Goal: Task Accomplishment & Management: Manage account settings

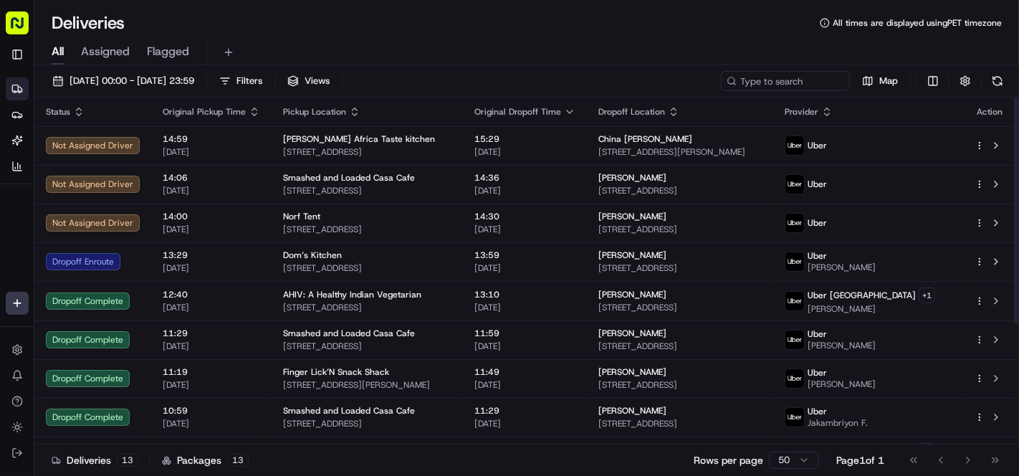
click at [635, 44] on div "All Assigned Flagged" at bounding box center [526, 52] width 985 height 25
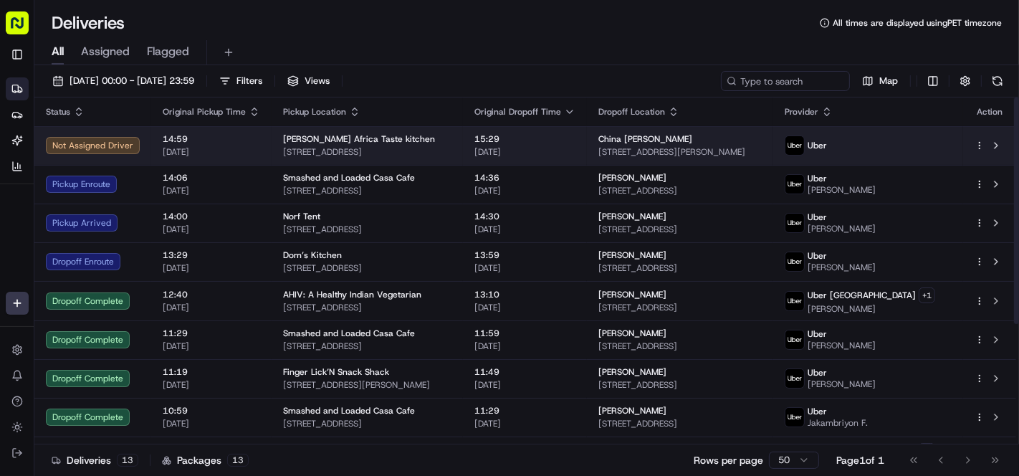
click at [375, 151] on span "[STREET_ADDRESS]" at bounding box center [367, 151] width 168 height 11
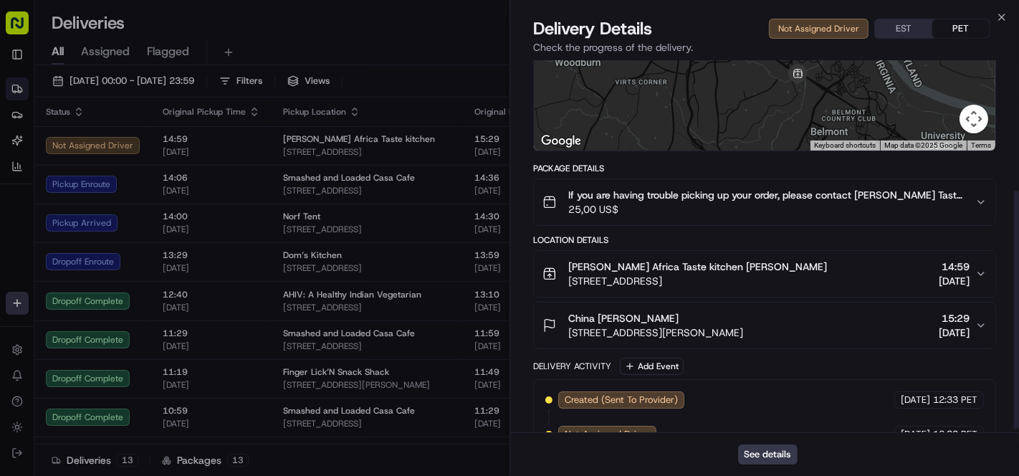
scroll to position [208, 0]
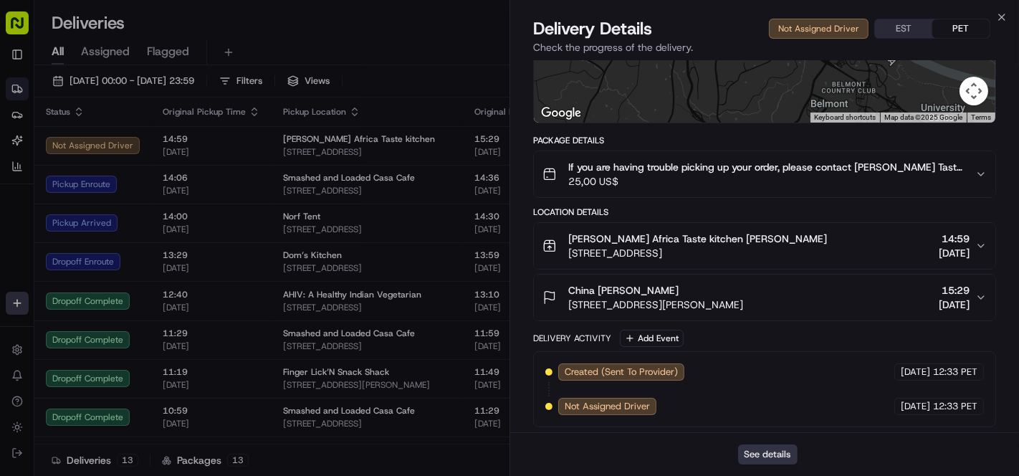
click at [781, 456] on button "See details" at bounding box center [767, 454] width 59 height 20
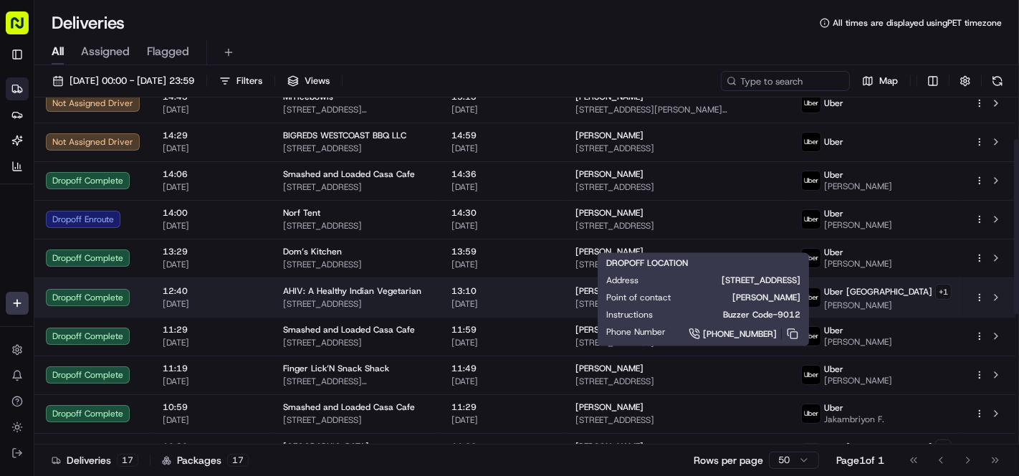
scroll to position [0, 0]
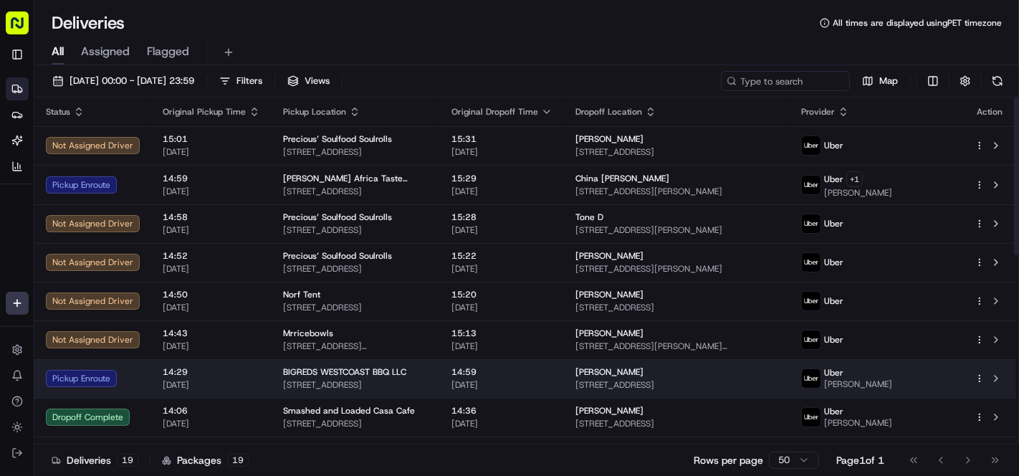
click at [670, 364] on td "Kanika Ross 6208 Olympic Gold St, North Las Vegas, NV 89031, USA" at bounding box center [677, 378] width 226 height 39
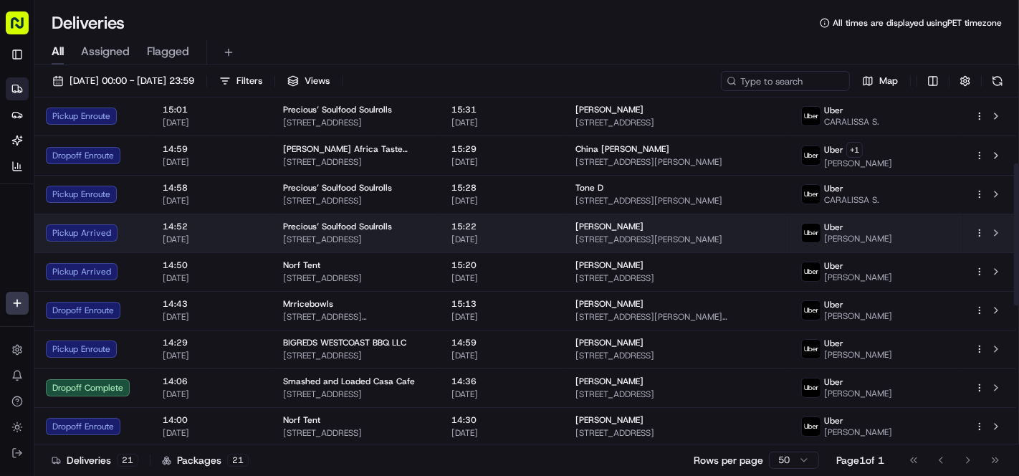
scroll to position [159, 0]
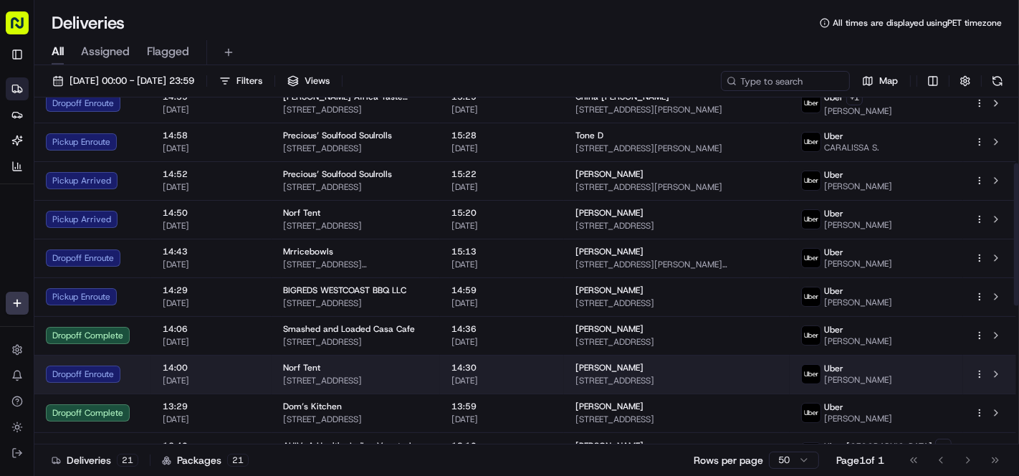
click at [700, 362] on div "Nafisa Shabazz" at bounding box center [677, 367] width 203 height 11
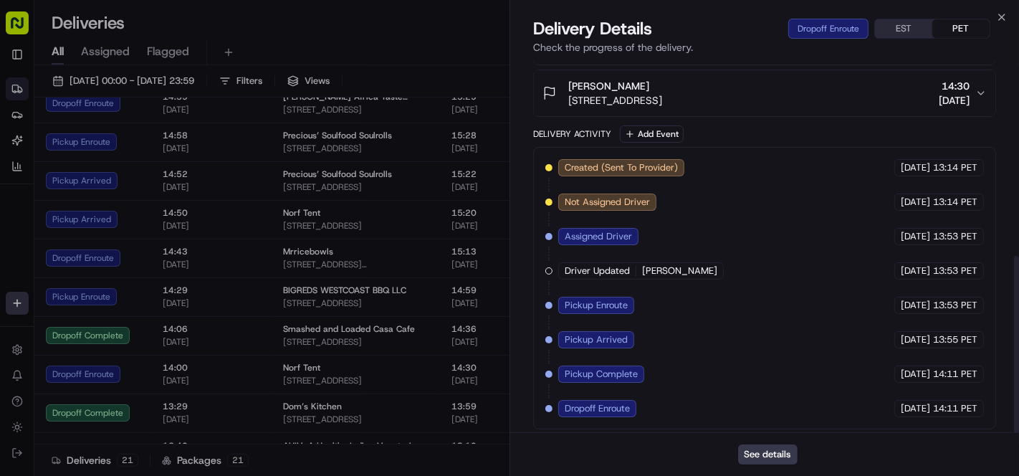
scroll to position [333, 0]
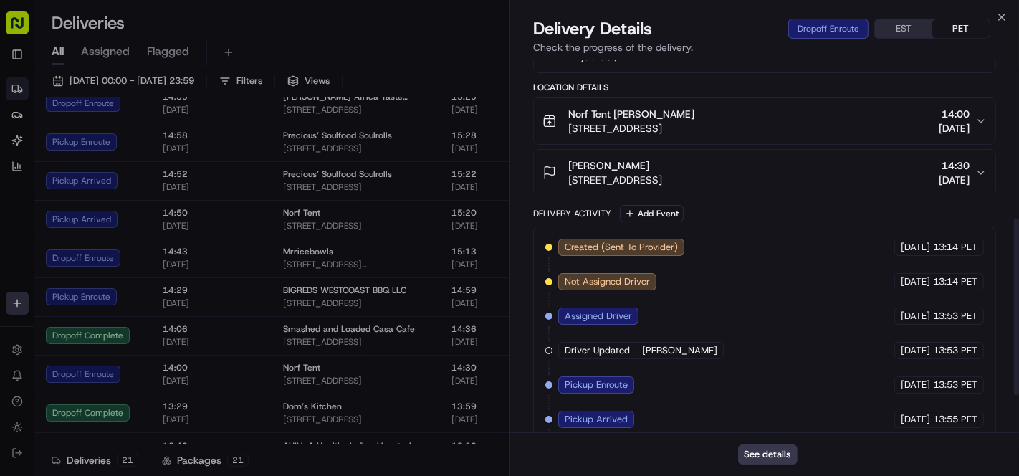
click at [786, 191] on button "Nafisa Shabazz 2930 Jasper St, Philadelphia, PA 19134, USA 14:30 22/08/2025" at bounding box center [765, 173] width 462 height 46
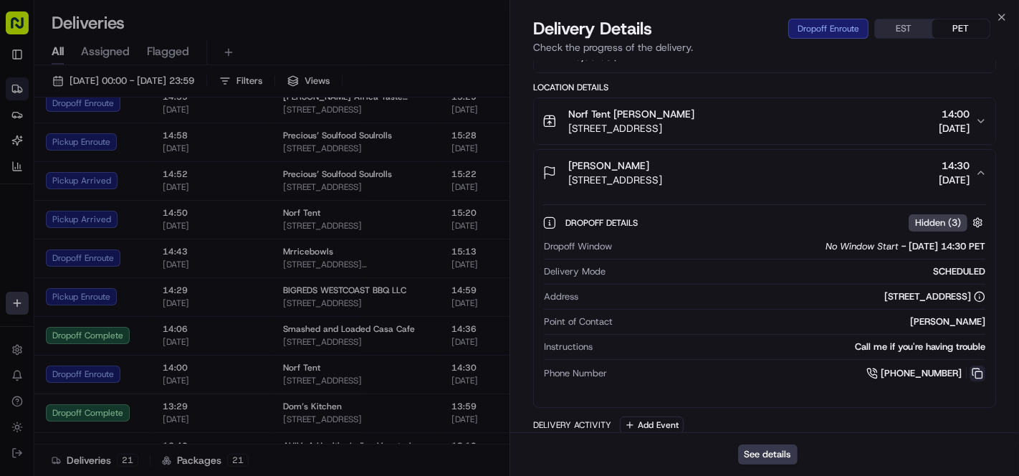
click at [979, 369] on button at bounding box center [978, 374] width 16 height 16
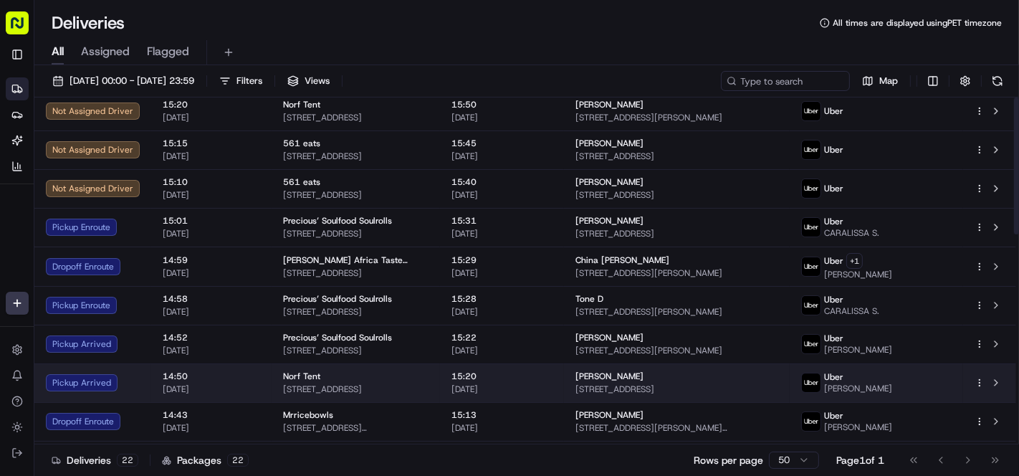
scroll to position [0, 0]
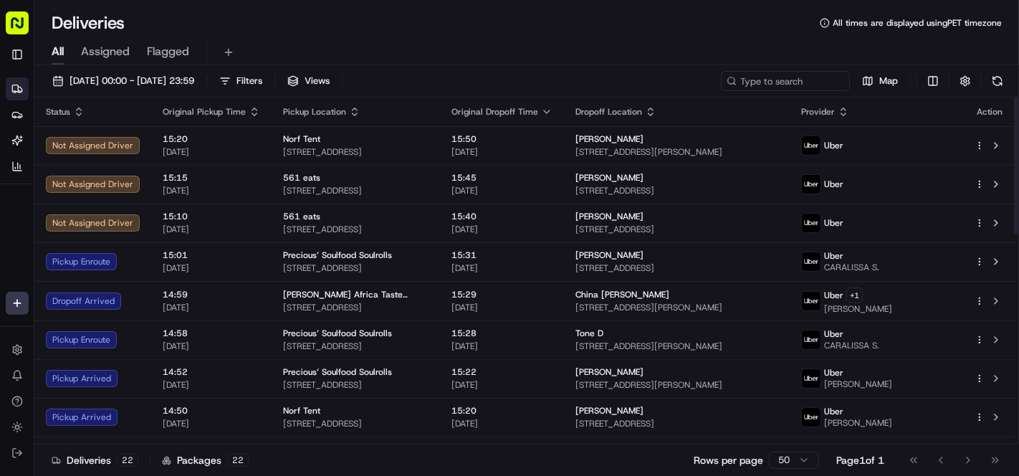
click at [369, 33] on div "Deliveries All times are displayed using PET timezone" at bounding box center [526, 22] width 985 height 23
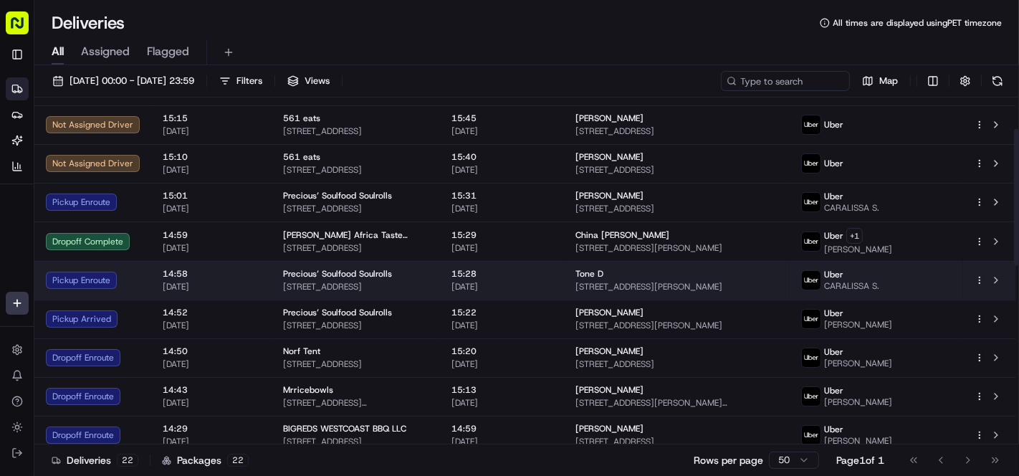
scroll to position [80, 0]
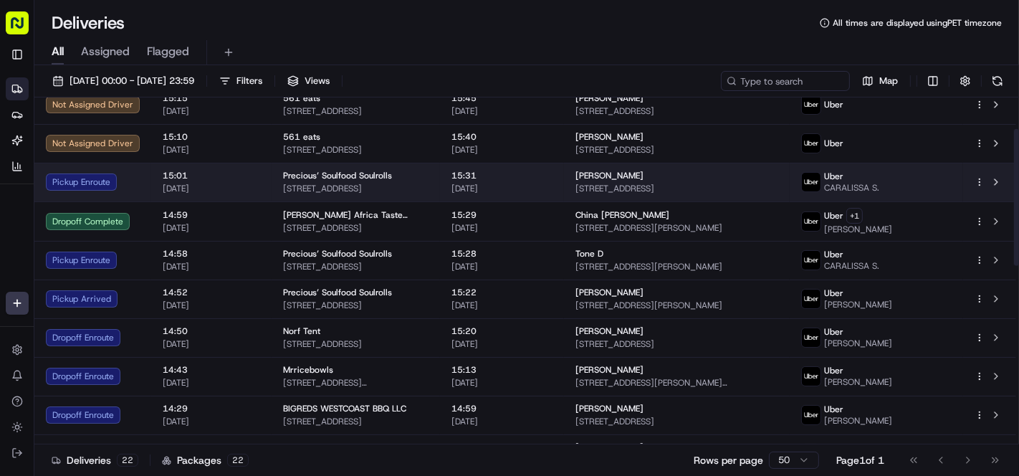
click at [564, 181] on td "15:31 22/08/2025" at bounding box center [502, 182] width 124 height 39
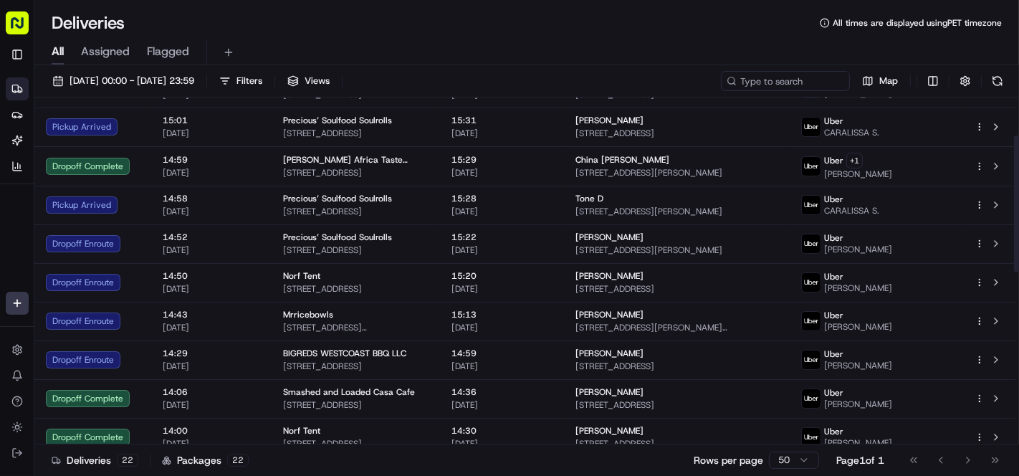
scroll to position [0, 0]
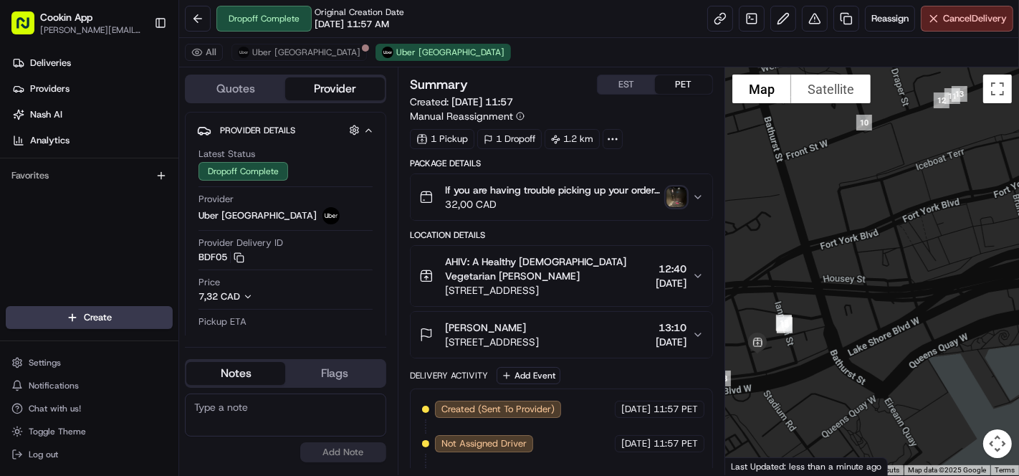
scroll to position [129, 0]
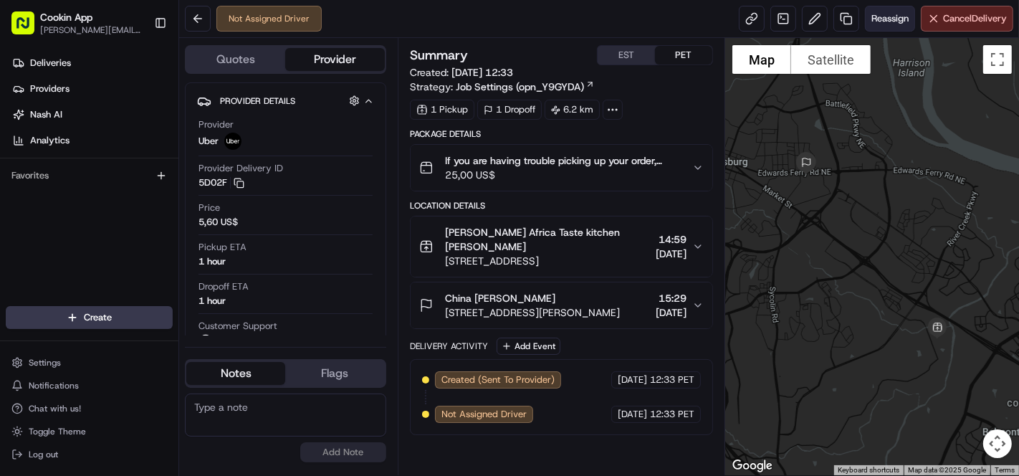
click at [883, 25] on button "Reassign" at bounding box center [890, 19] width 50 height 26
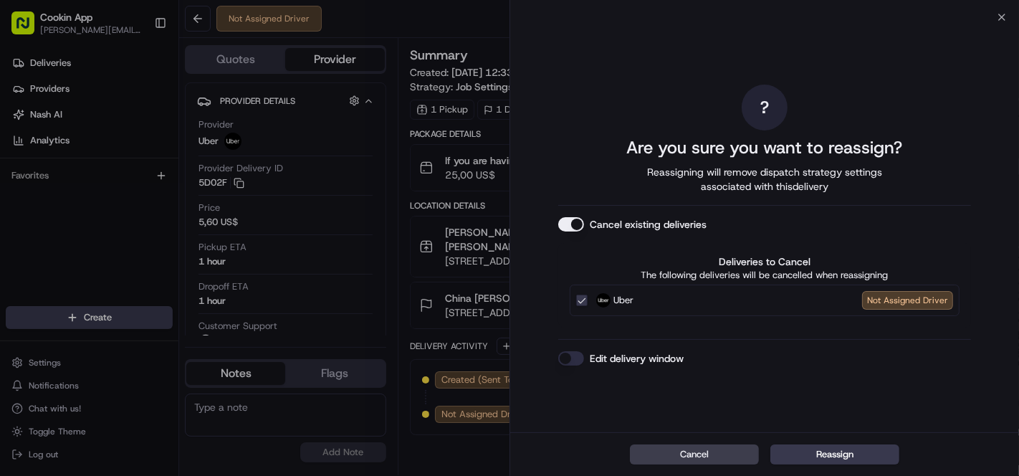
click at [576, 363] on button "Edit delivery window" at bounding box center [571, 358] width 26 height 14
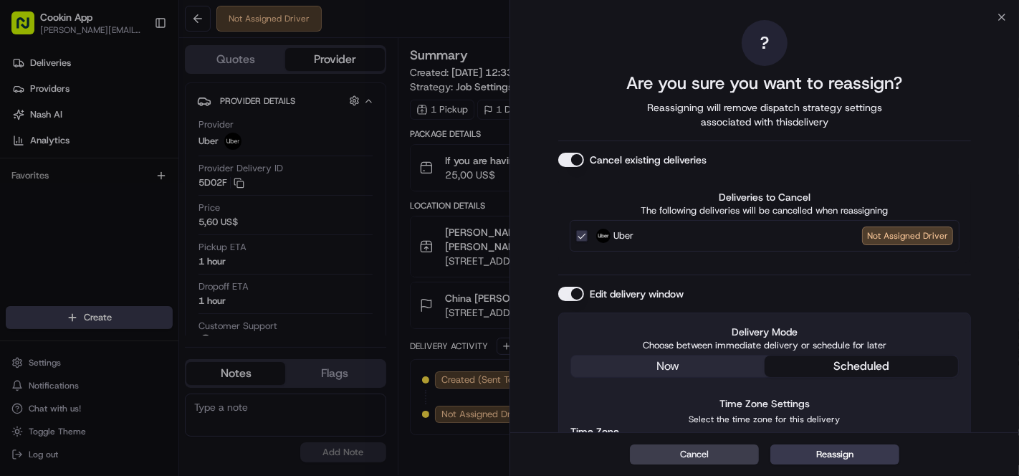
click at [578, 171] on div "Cancel existing deliveries Deliveries to Cancel The following deliveries will b…" at bounding box center [764, 208] width 413 height 110
click at [578, 163] on button "Cancel existing deliveries" at bounding box center [571, 160] width 26 height 14
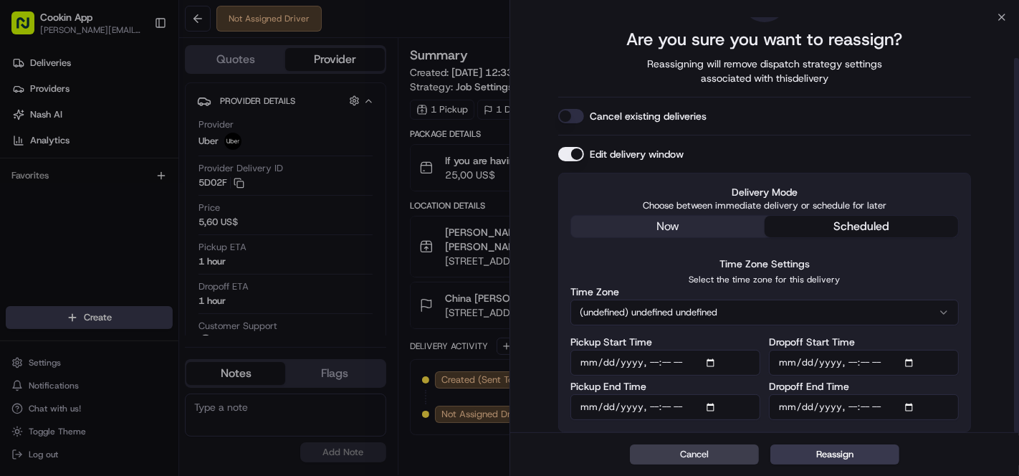
scroll to position [45, 0]
click at [697, 359] on input "Pickup Start Time" at bounding box center [666, 361] width 190 height 26
type input "2025-08-22T14:00"
click at [844, 140] on div "? Are you sure you want to reassign? Reassigning will remove dispatch strategy …" at bounding box center [764, 203] width 413 height 456
click at [891, 406] on input "Dropoff End Time" at bounding box center [864, 406] width 190 height 26
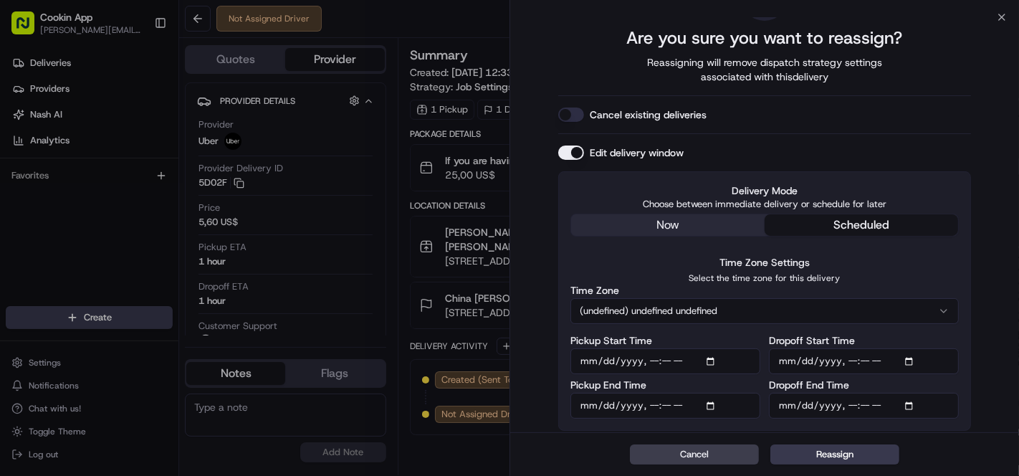
click at [940, 143] on div "? Are you sure you want to reassign? Reassigning will remove dispatch strategy …" at bounding box center [764, 203] width 413 height 456
click at [892, 402] on input "Dropoff End Time" at bounding box center [864, 406] width 190 height 26
click at [940, 172] on div "Delivery Mode Choose between immediate delivery or schedule for later now sched…" at bounding box center [764, 300] width 413 height 259
click at [892, 405] on input "Dropoff End Time" at bounding box center [864, 406] width 190 height 26
type input "2025-08-22T14:35"
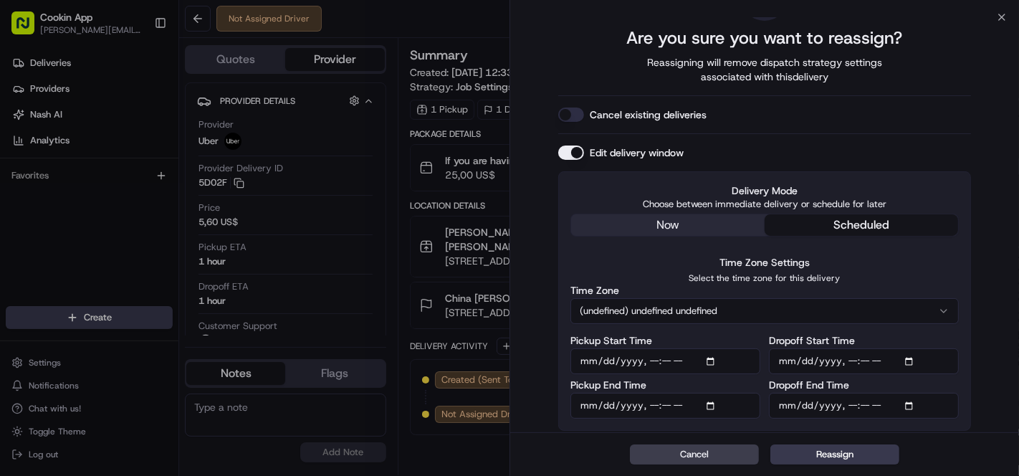
click at [950, 154] on div "Edit delivery window" at bounding box center [764, 153] width 413 height 14
click at [864, 452] on button "Reassign" at bounding box center [835, 454] width 129 height 20
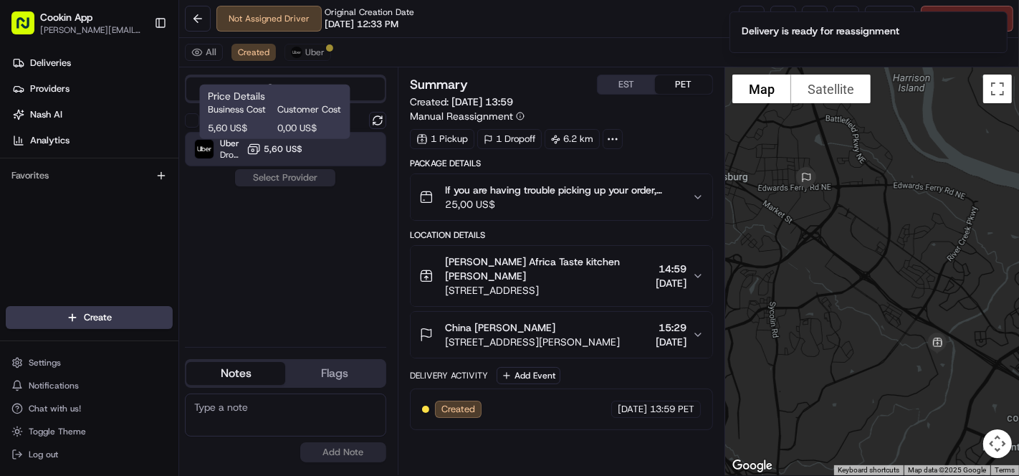
click at [295, 153] on span "5,60 US$" at bounding box center [283, 148] width 39 height 11
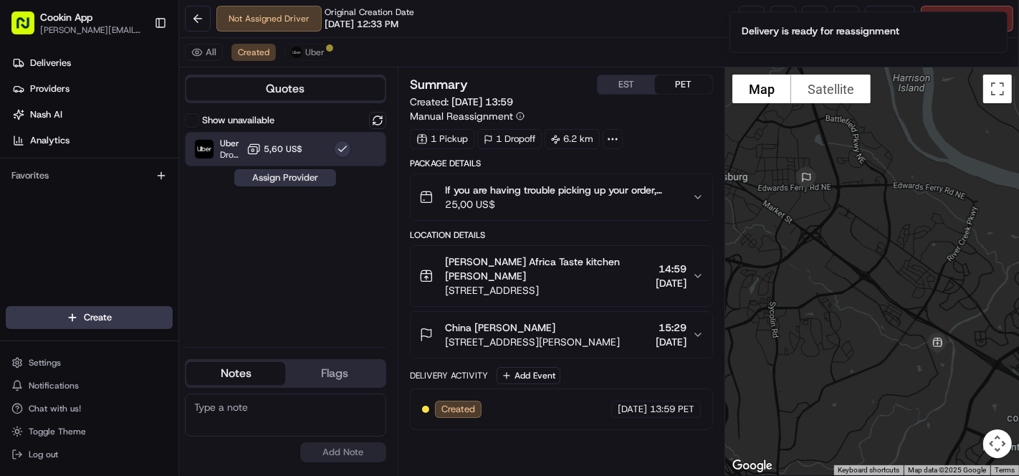
click at [291, 175] on button "Assign Provider" at bounding box center [285, 177] width 102 height 17
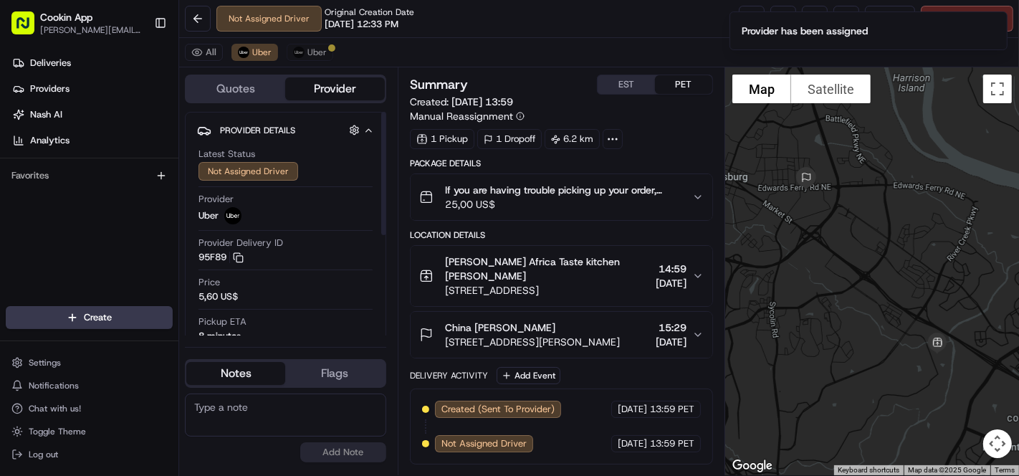
click at [314, 39] on div "All Uber Uber" at bounding box center [599, 52] width 840 height 29
click at [310, 57] on span "Uber" at bounding box center [317, 52] width 19 height 11
click at [996, 22] on icon "Notifications (F8)" at bounding box center [995, 23] width 11 height 11
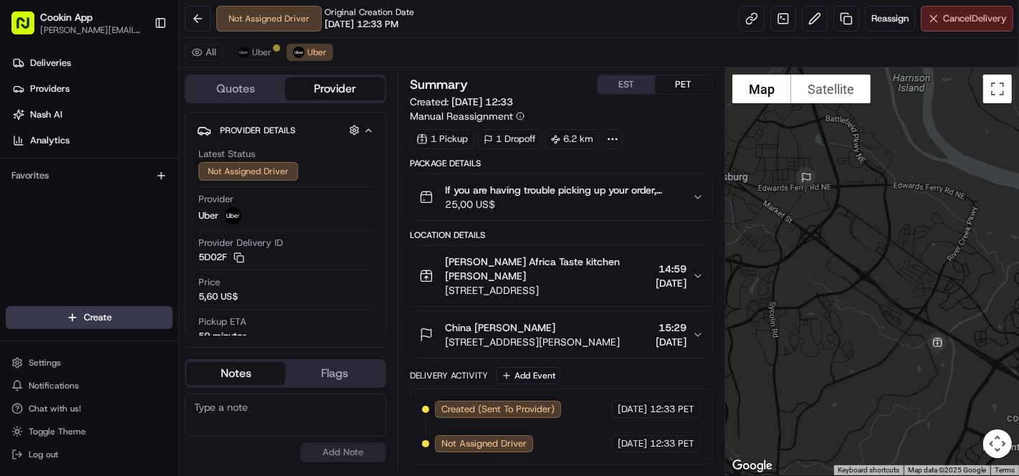
click at [981, 24] on span "Cancel Delivery" at bounding box center [975, 18] width 64 height 13
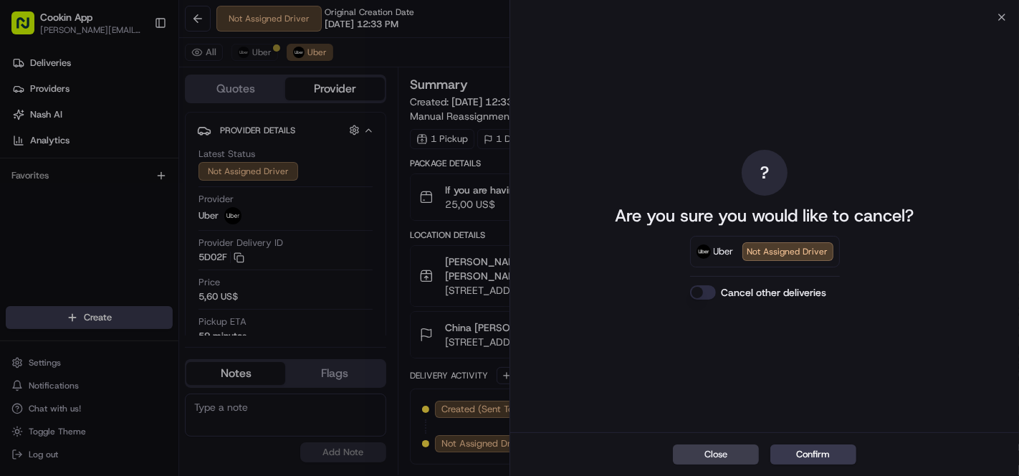
click at [839, 453] on button "Confirm" at bounding box center [814, 454] width 86 height 20
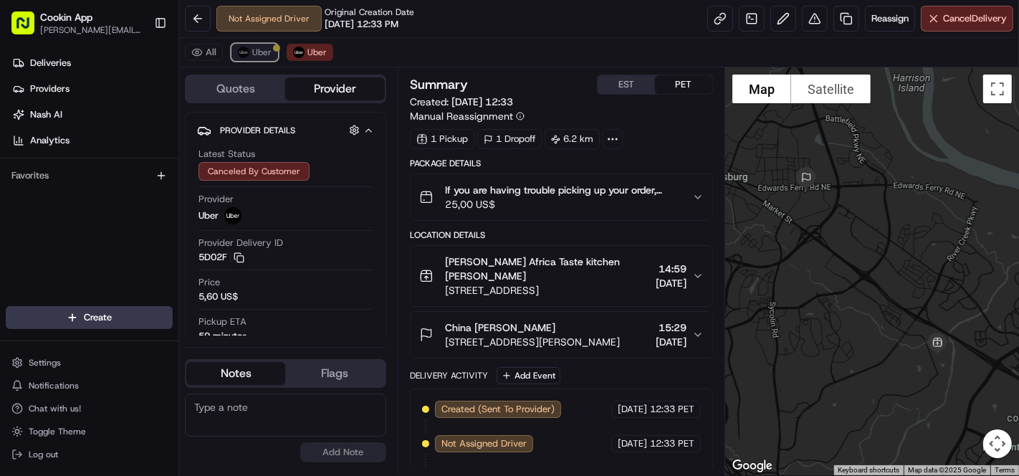
click at [237, 47] on button "Uber" at bounding box center [255, 52] width 47 height 17
click at [661, 251] on button "Kyle Africa Taste kitchen Larissa Kamegni Youmbi 19296 Forked Creek Terrace, Le…" at bounding box center [562, 276] width 302 height 60
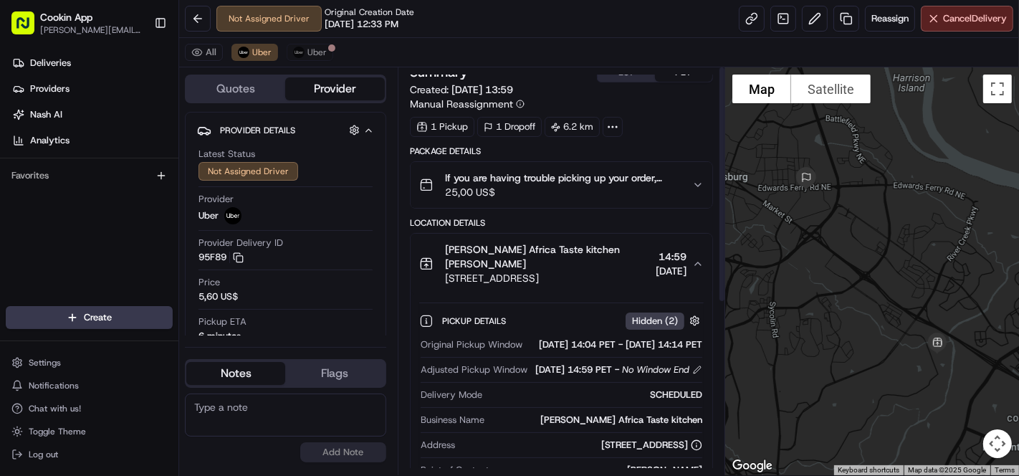
scroll to position [0, 0]
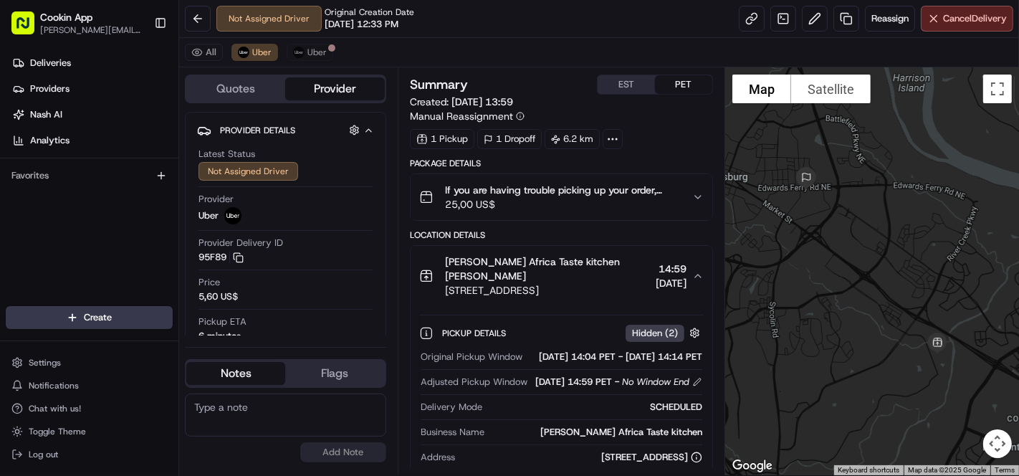
click at [665, 285] on span "[DATE]" at bounding box center [671, 283] width 31 height 14
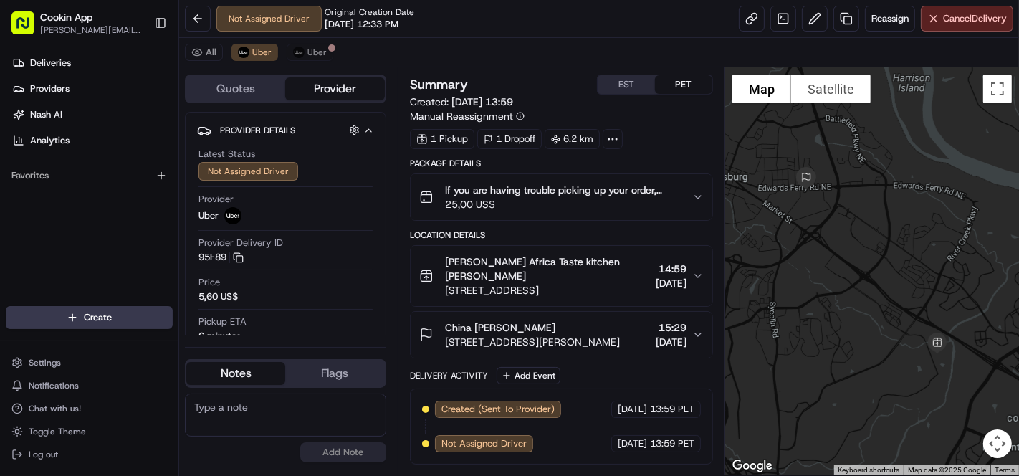
click at [665, 285] on span "[DATE]" at bounding box center [671, 283] width 31 height 14
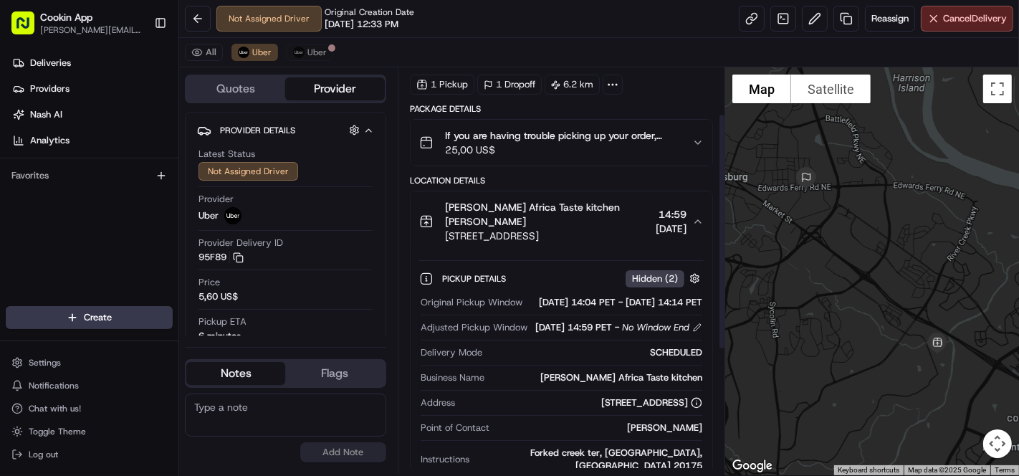
scroll to position [80, 0]
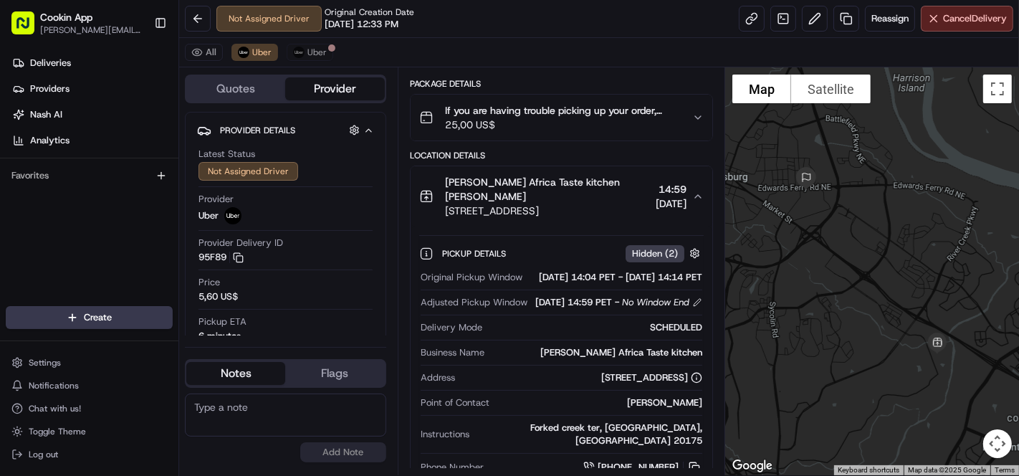
click at [656, 203] on span "[DATE]" at bounding box center [671, 203] width 31 height 14
click at [685, 192] on span "14:59" at bounding box center [671, 189] width 31 height 14
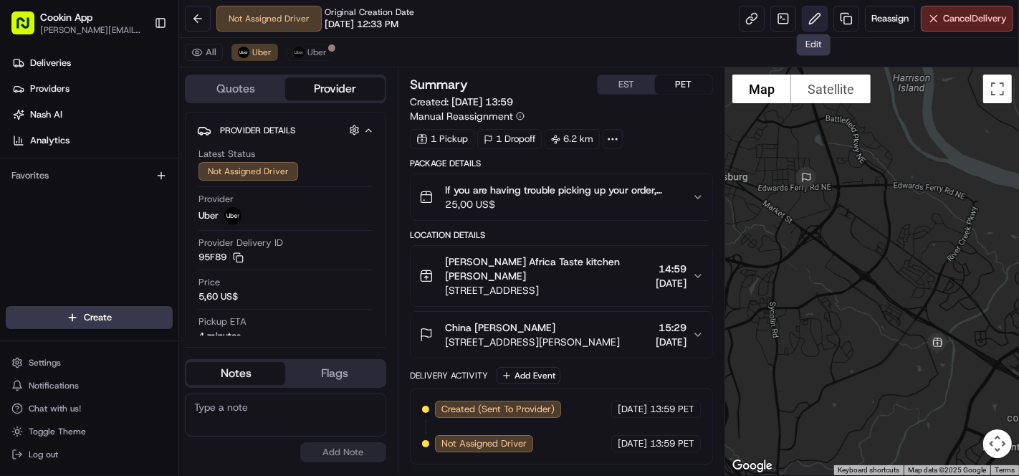
click at [819, 19] on button at bounding box center [815, 19] width 26 height 26
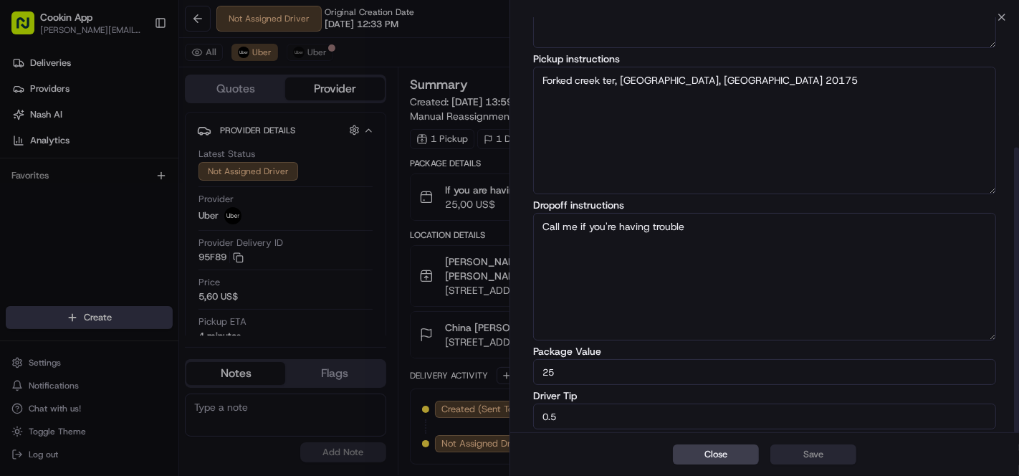
scroll to position [189, 0]
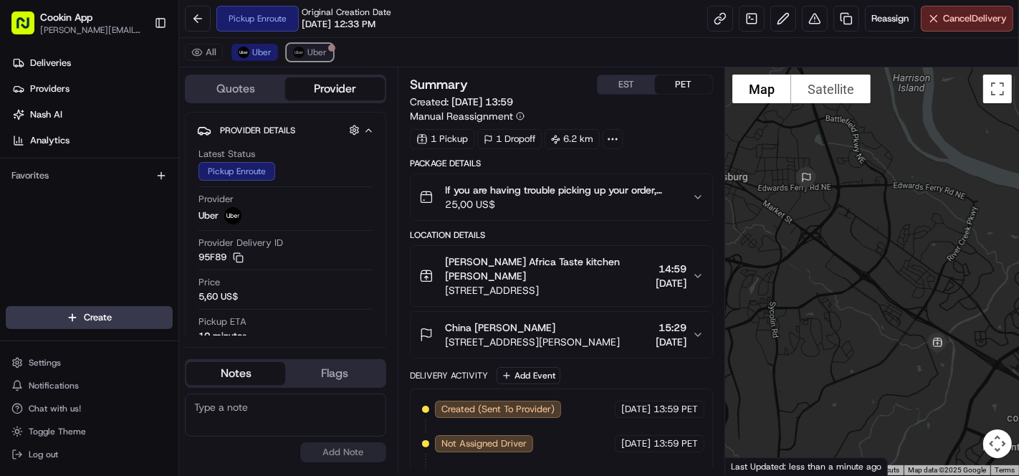
click at [324, 52] on button "Uber" at bounding box center [310, 52] width 47 height 17
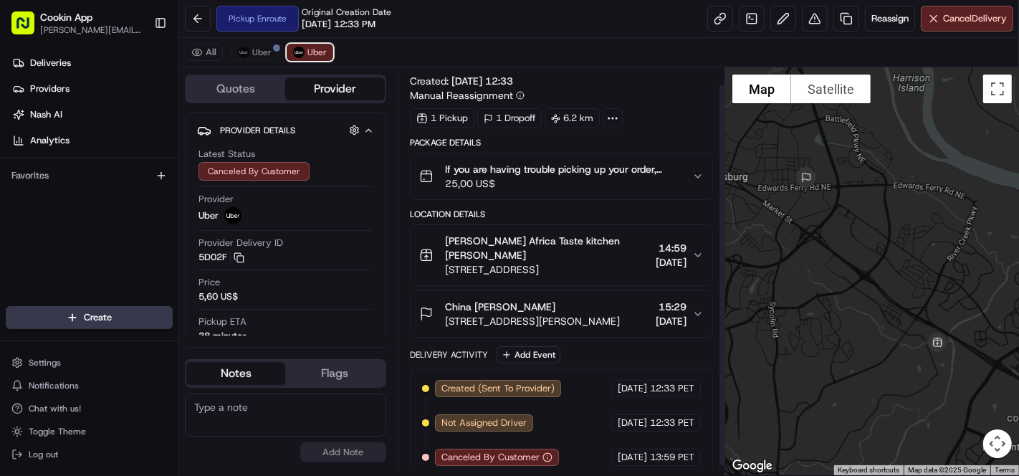
scroll to position [27, 0]
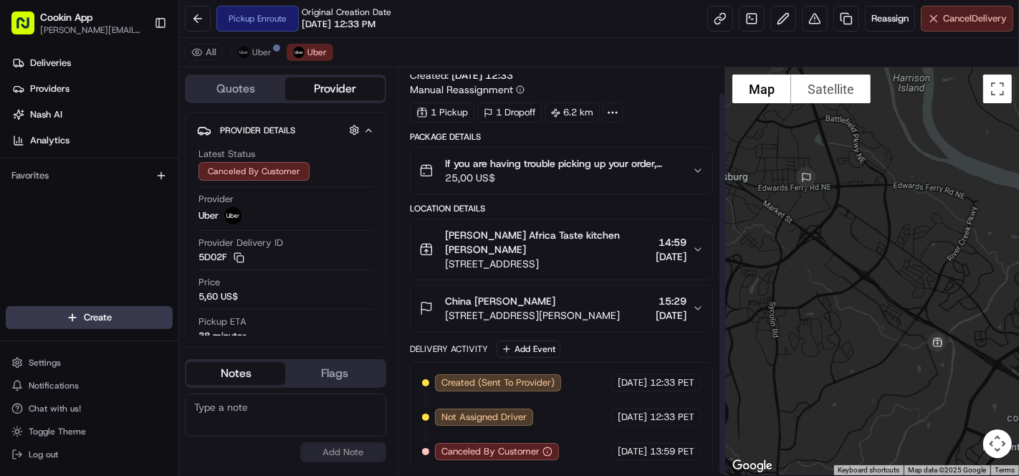
click at [978, 24] on span "Cancel Delivery" at bounding box center [975, 18] width 64 height 13
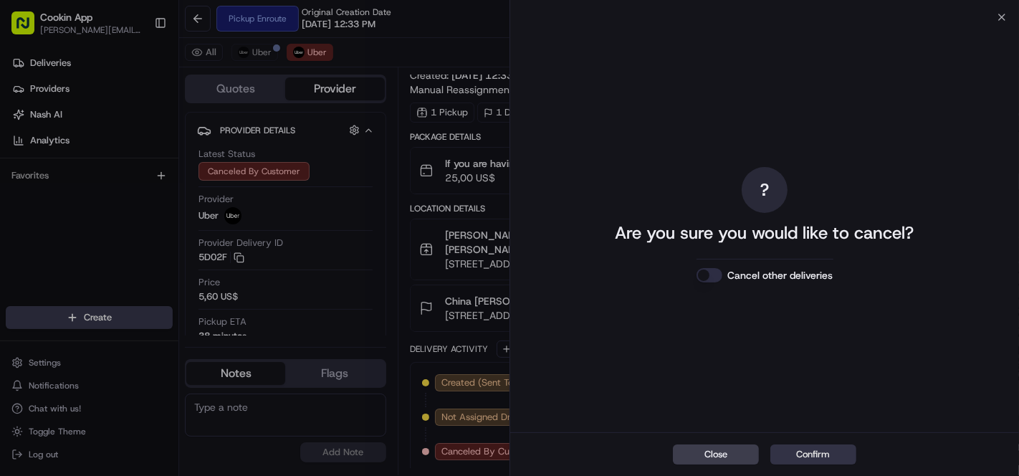
click at [834, 453] on button "Confirm" at bounding box center [814, 454] width 86 height 20
click at [832, 455] on button "Confirm" at bounding box center [814, 454] width 86 height 20
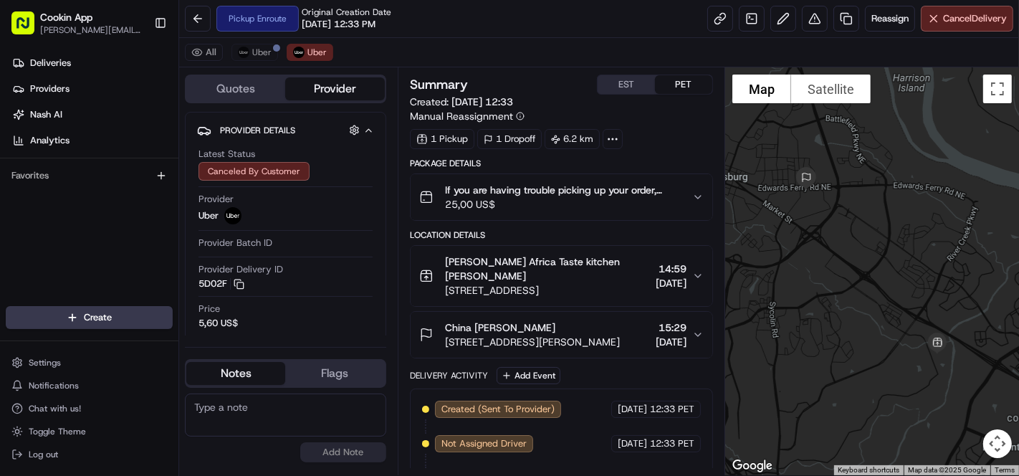
click at [438, 16] on div "Pickup Enroute Original Creation Date 08/22/2025 12:33 PM Reassign Cancel Deliv…" at bounding box center [599, 19] width 840 height 38
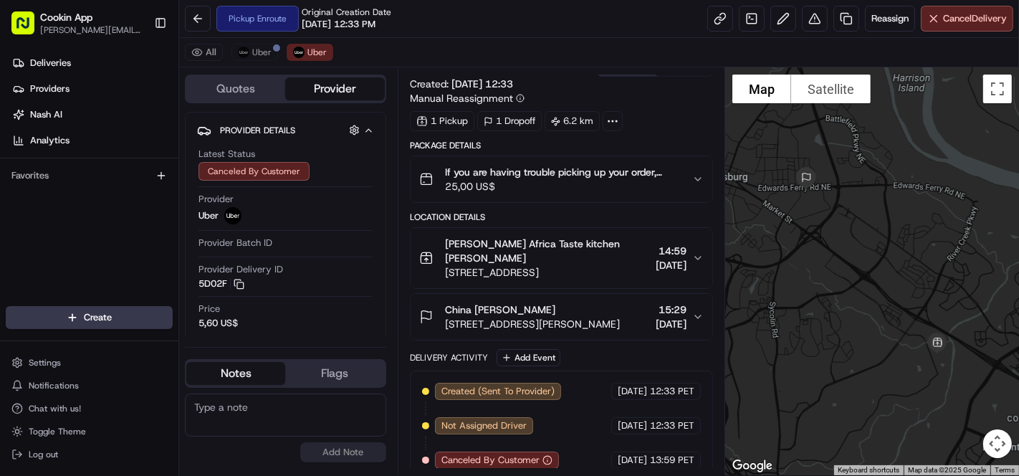
scroll to position [27, 0]
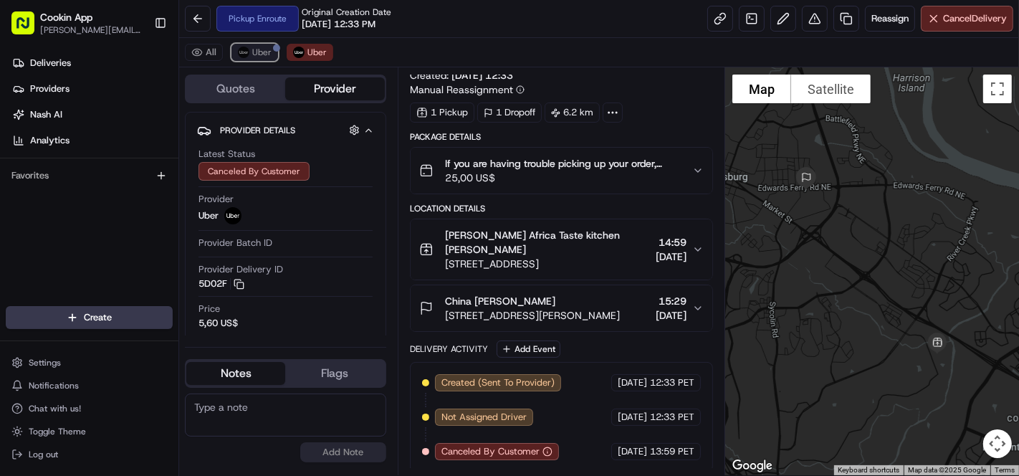
click at [267, 49] on span "Uber" at bounding box center [261, 52] width 19 height 11
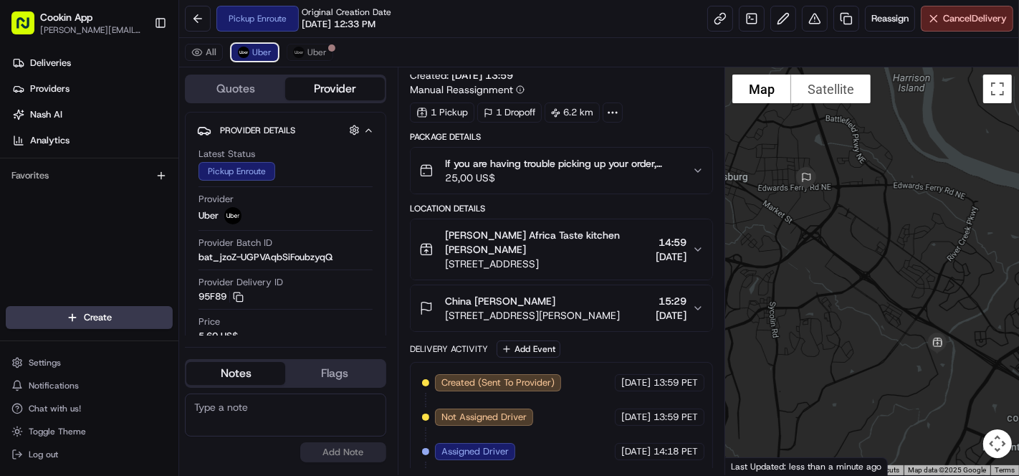
scroll to position [95, 0]
